Goal: Task Accomplishment & Management: Use online tool/utility

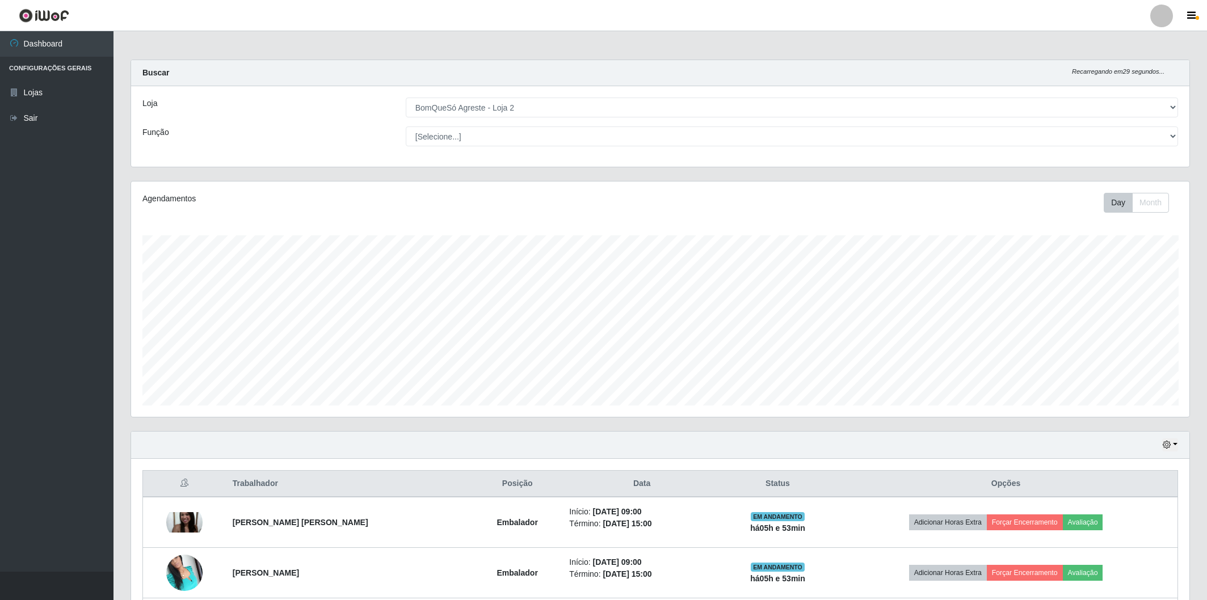
select select "214"
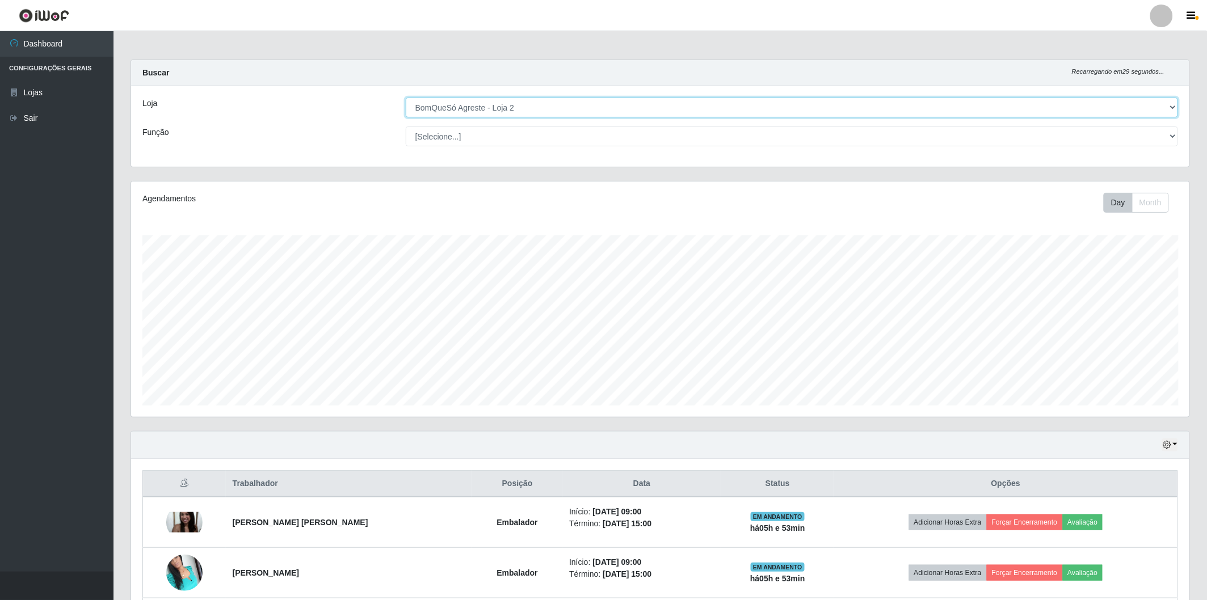
click at [707, 110] on select "[Selecione...] BomQueSó Agreste - Loja 2" at bounding box center [792, 108] width 772 height 20
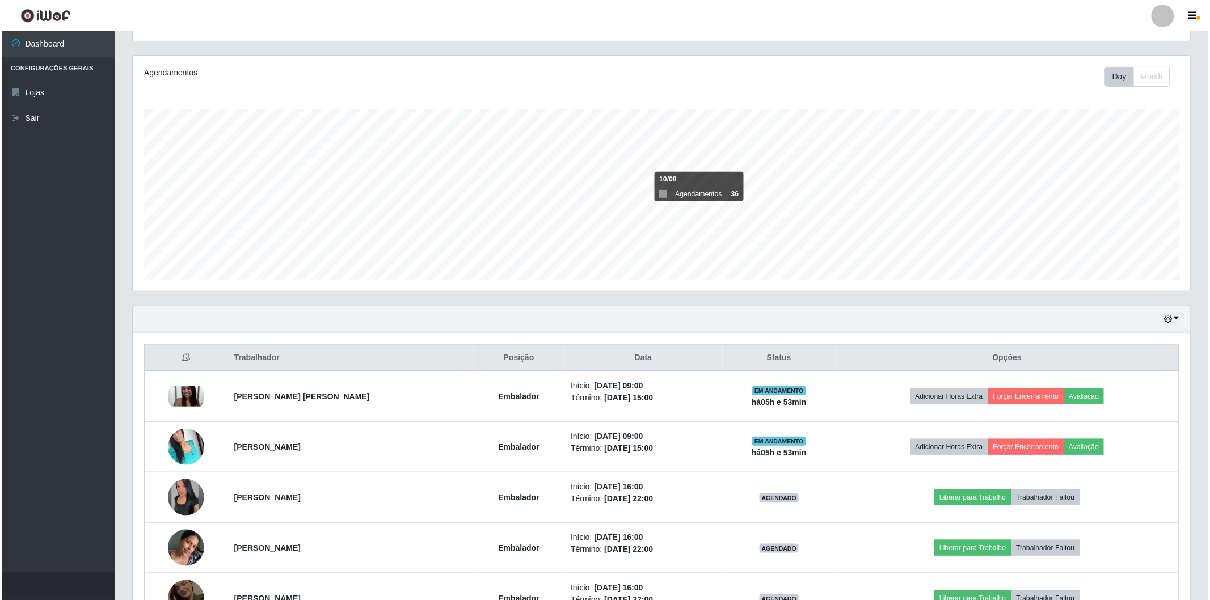
scroll to position [203, 0]
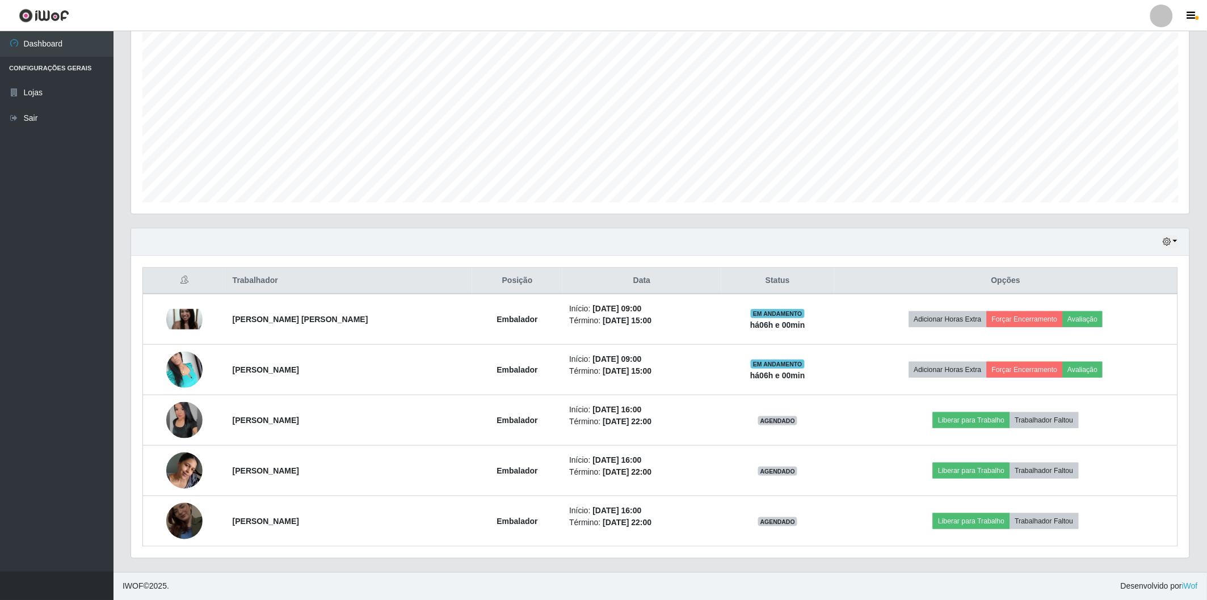
click at [131, 212] on div "Agendamentos Day Month 06/08 Agendamentos 30" at bounding box center [660, 96] width 1059 height 237
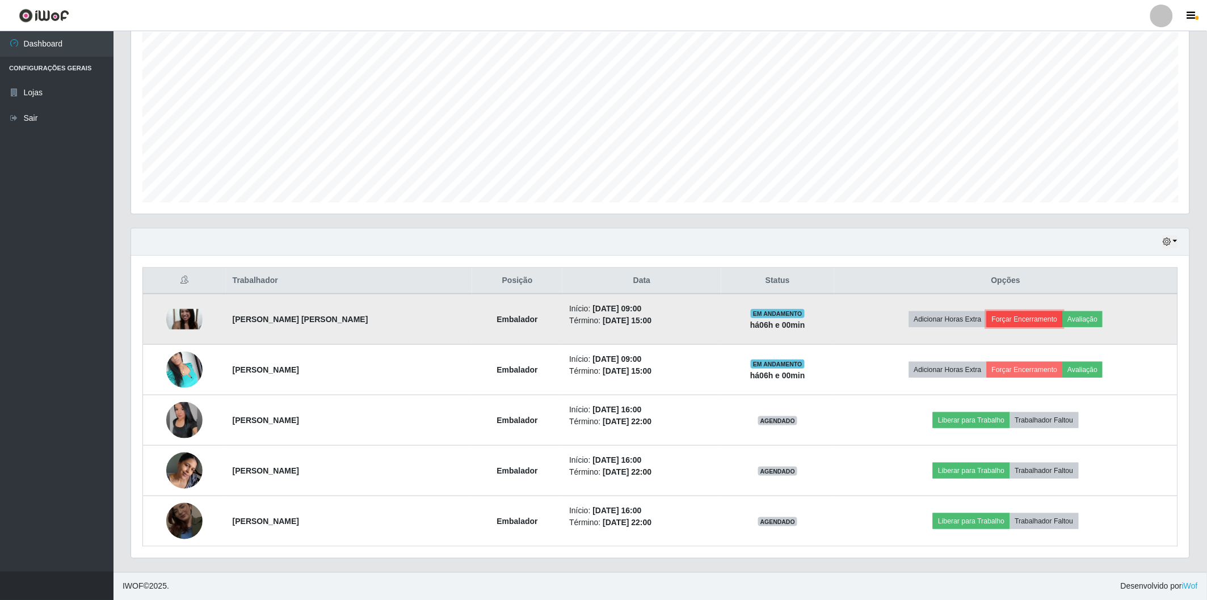
click at [1028, 324] on button "Forçar Encerramento" at bounding box center [1025, 320] width 76 height 16
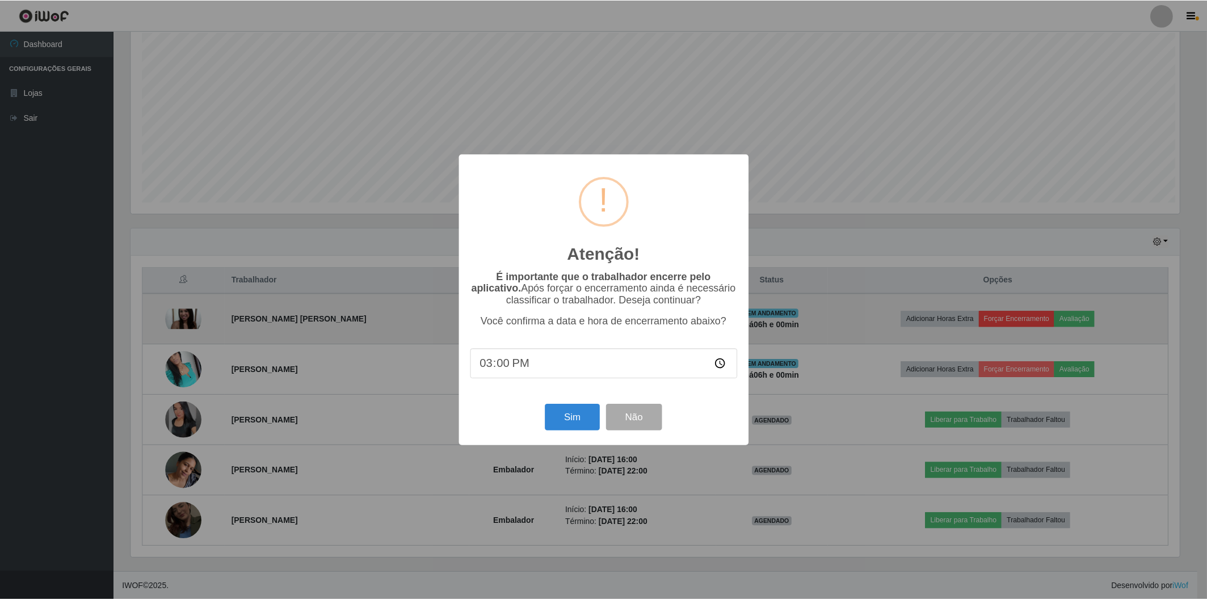
scroll to position [235, 1052]
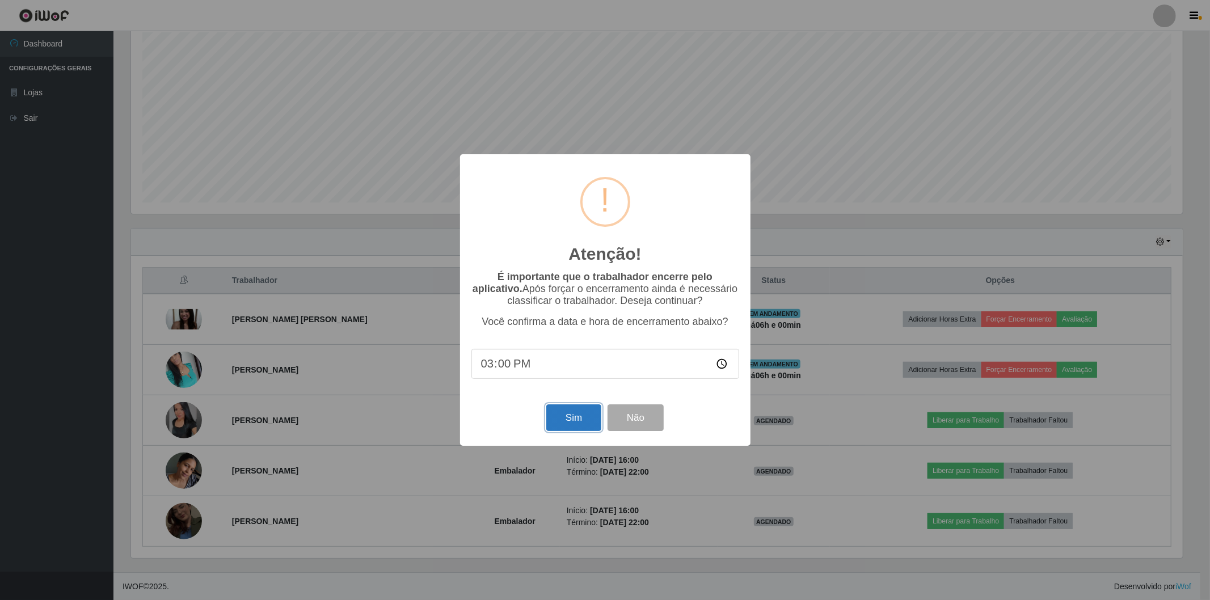
click at [580, 421] on button "Sim" at bounding box center [573, 418] width 55 height 27
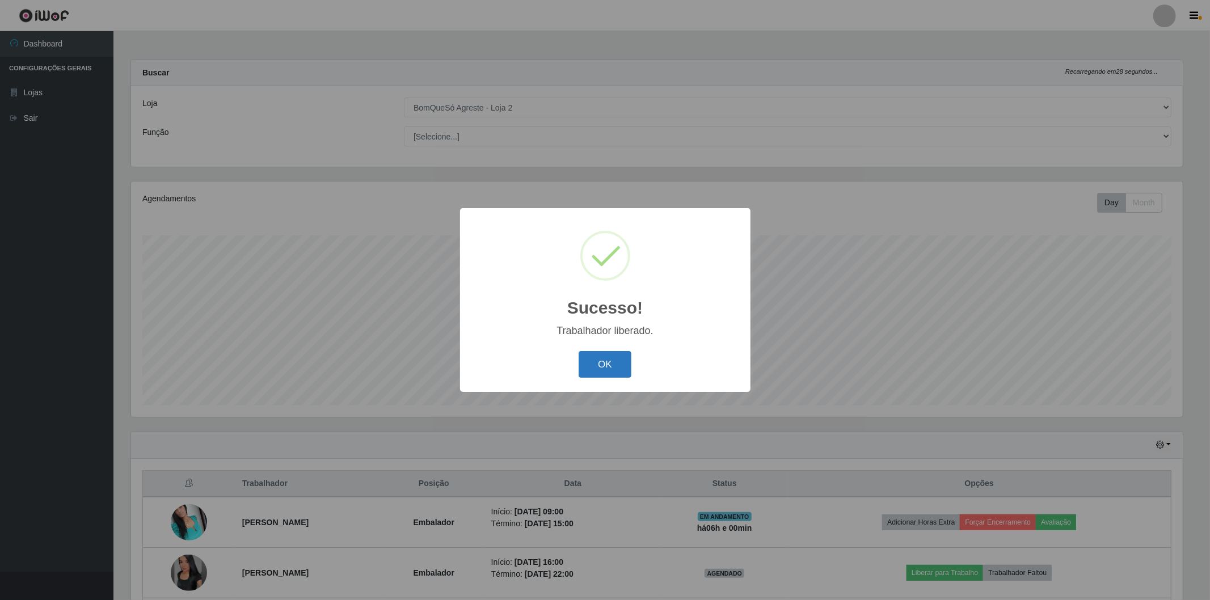
click at [616, 366] on button "OK" at bounding box center [605, 364] width 53 height 27
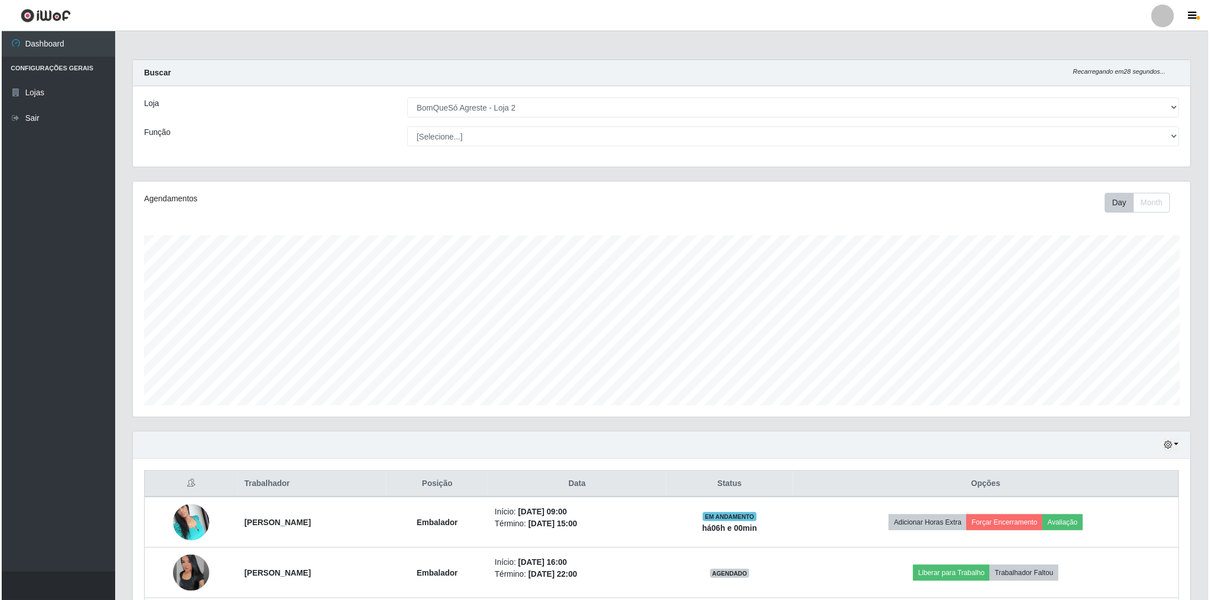
scroll to position [235, 1058]
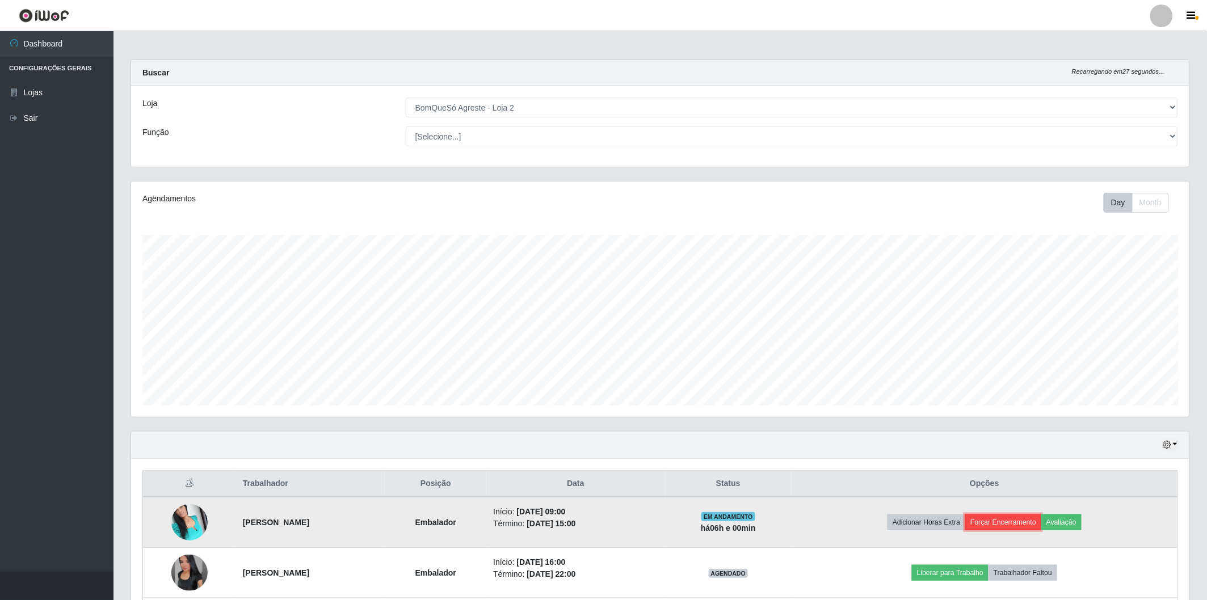
click at [1032, 520] on button "Forçar Encerramento" at bounding box center [1003, 523] width 76 height 16
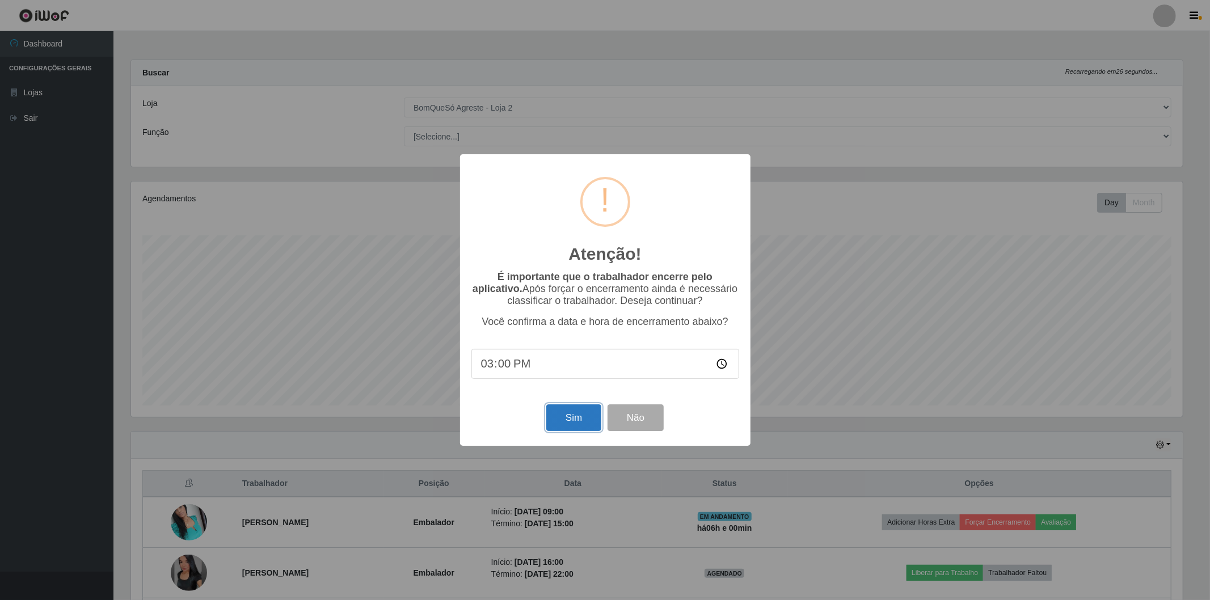
click at [561, 422] on button "Sim" at bounding box center [573, 418] width 55 height 27
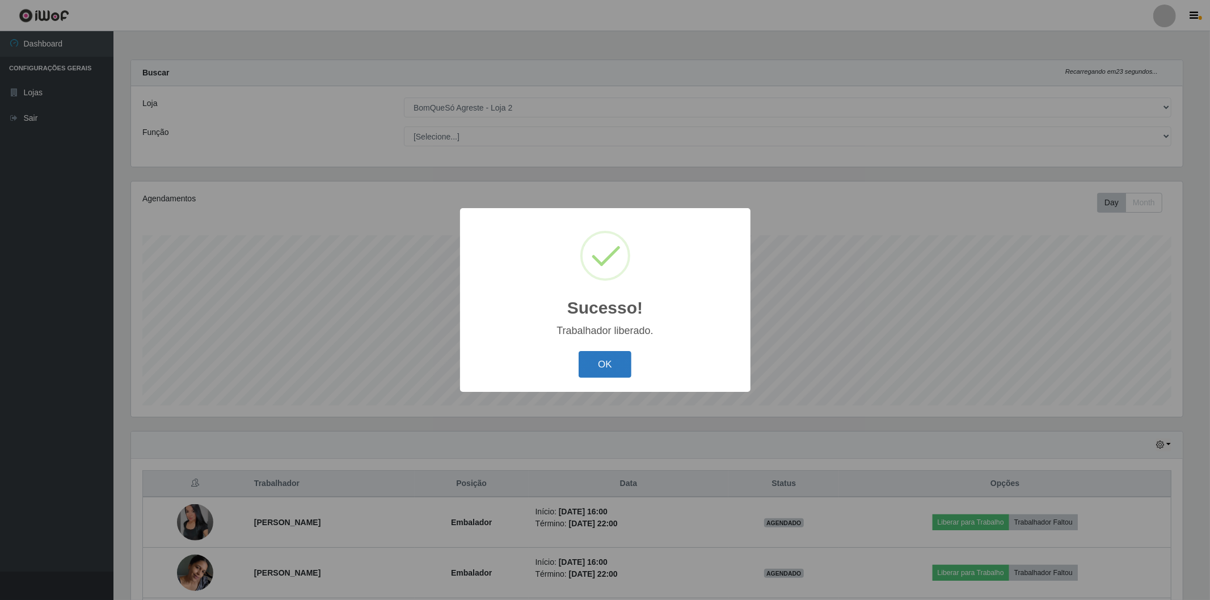
click at [610, 365] on button "OK" at bounding box center [605, 364] width 53 height 27
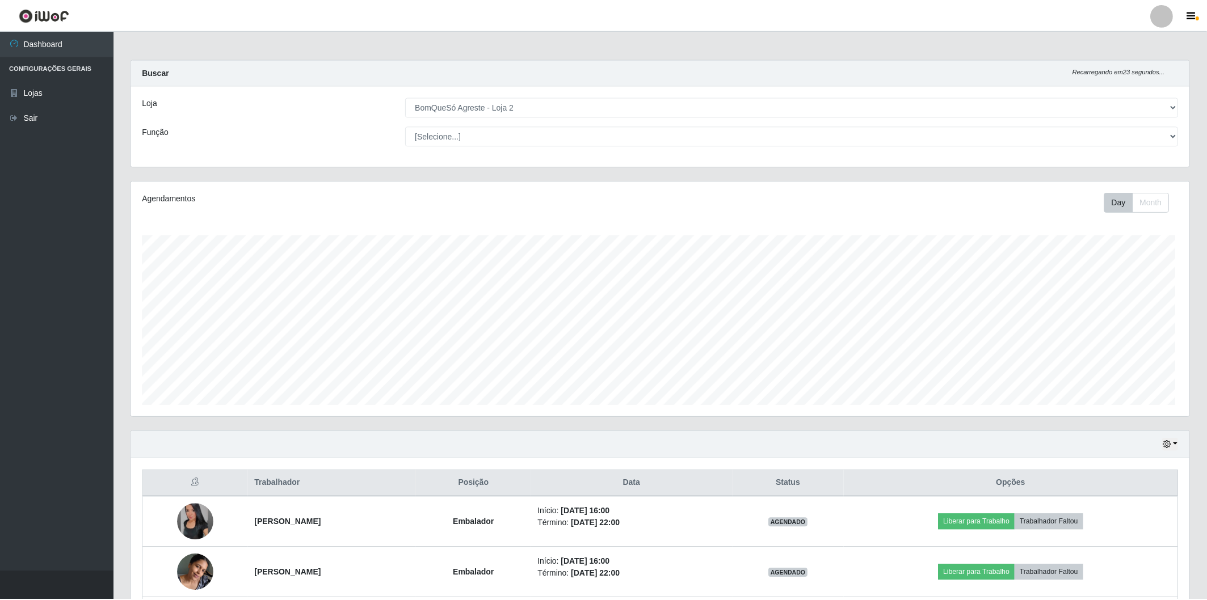
scroll to position [235, 1058]
